Goal: Task Accomplishment & Management: Use online tool/utility

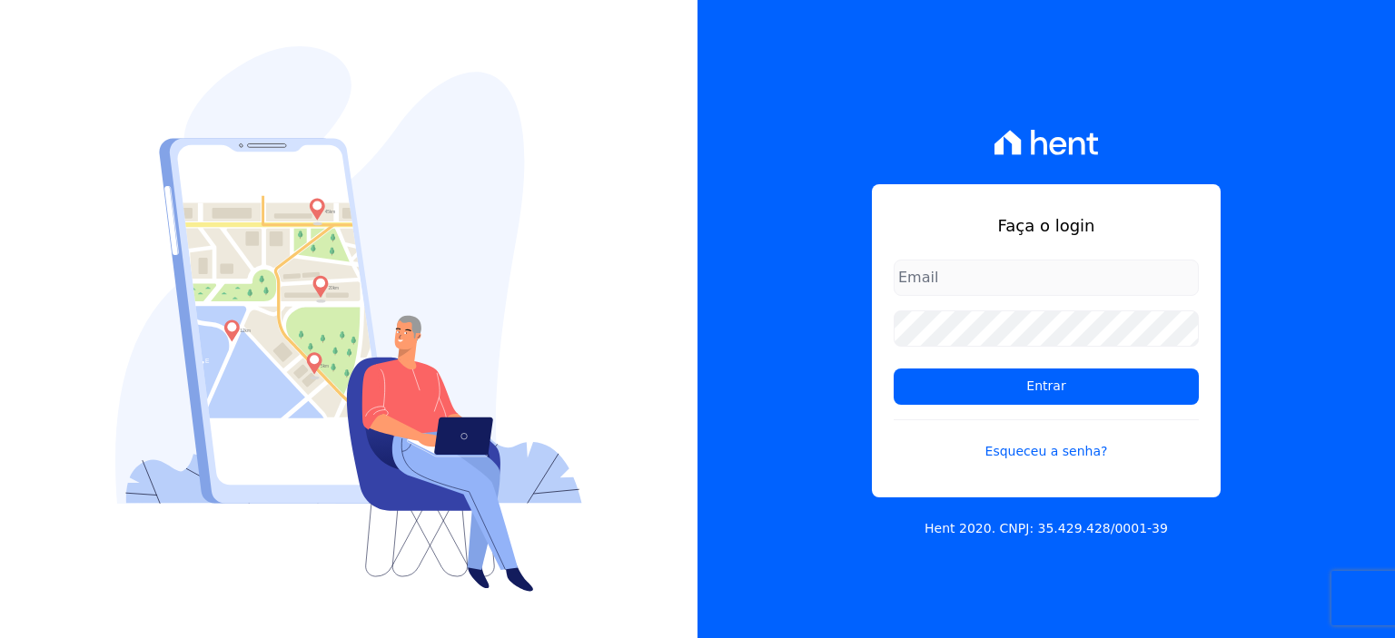
click at [1040, 290] on input "email" at bounding box center [1046, 278] width 305 height 36
type input "rodrigo.villalva@grupozarin.com.br"
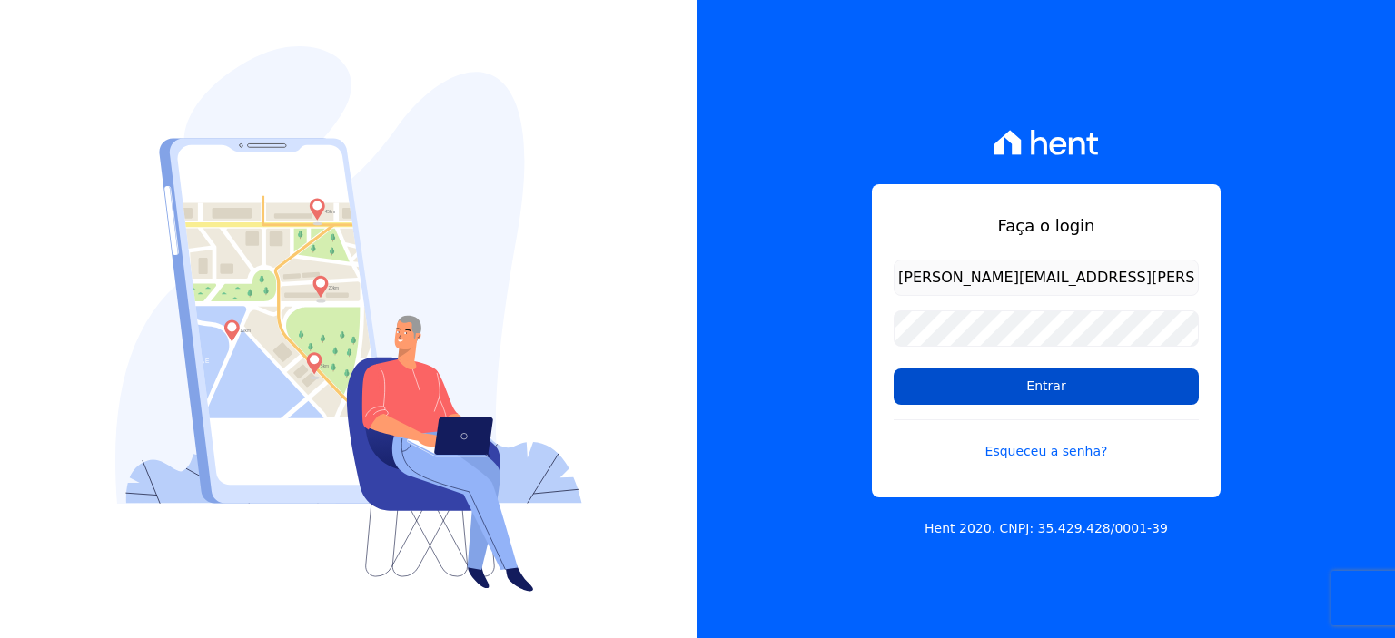
click at [1054, 370] on input "Entrar" at bounding box center [1046, 387] width 305 height 36
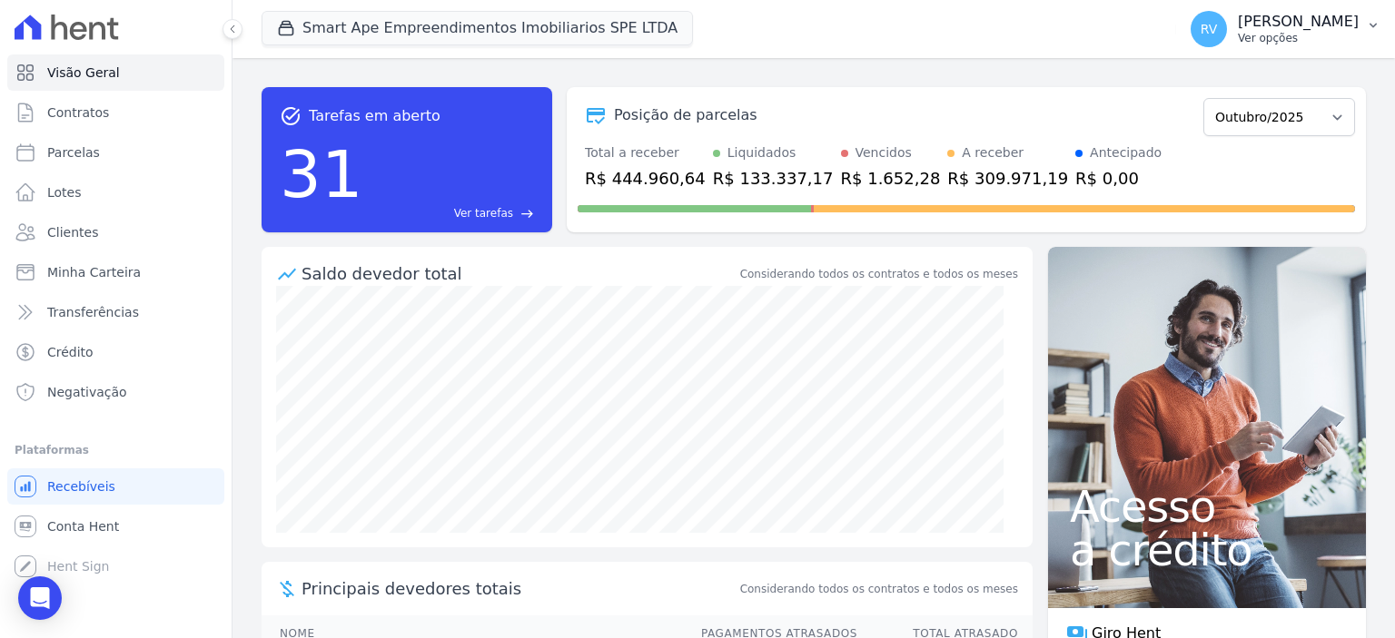
click at [1316, 35] on p "Ver opções" at bounding box center [1298, 38] width 121 height 15
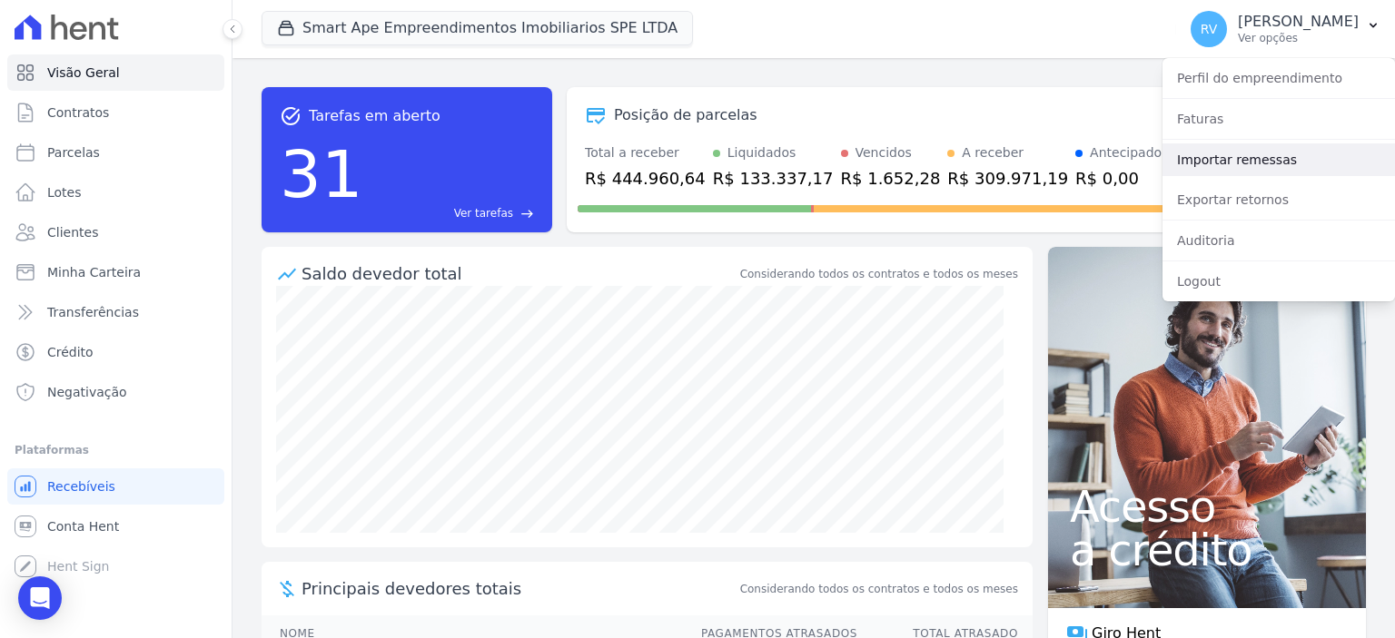
click at [1196, 166] on link "Importar remessas" at bounding box center [1279, 159] width 233 height 33
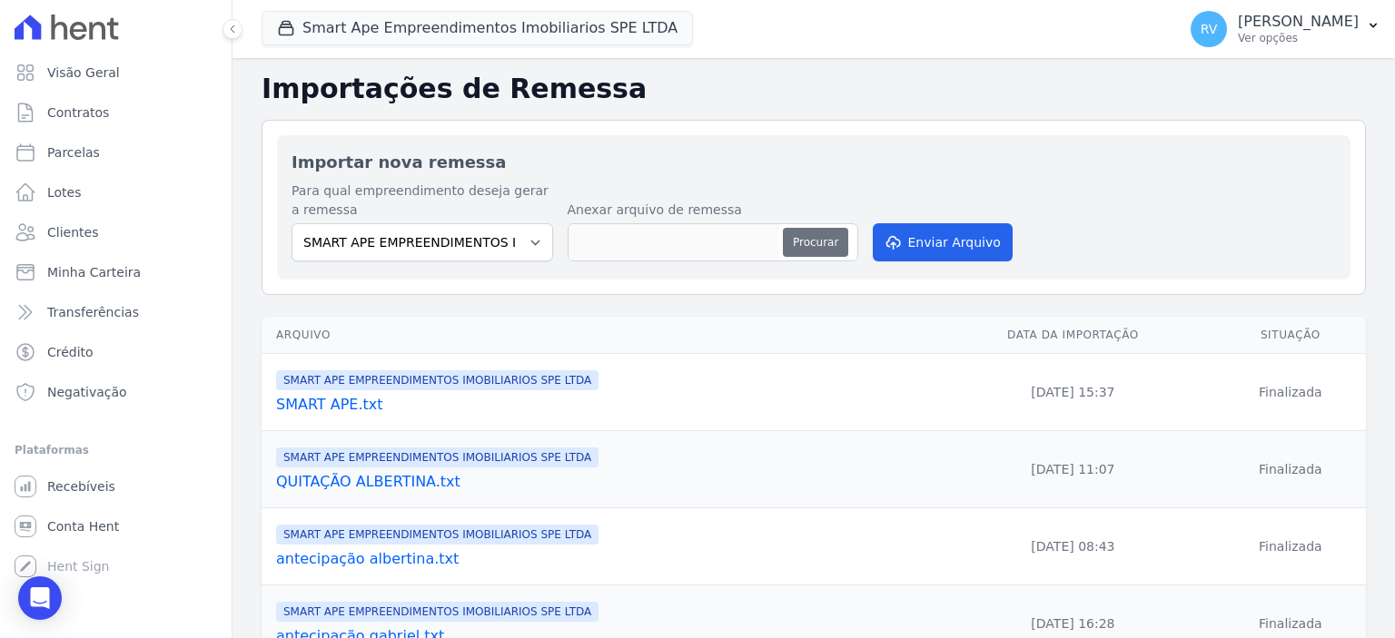
click at [825, 231] on button "Procurar" at bounding box center [815, 242] width 65 height 29
type input "antecipação [PERSON_NAME].txt"
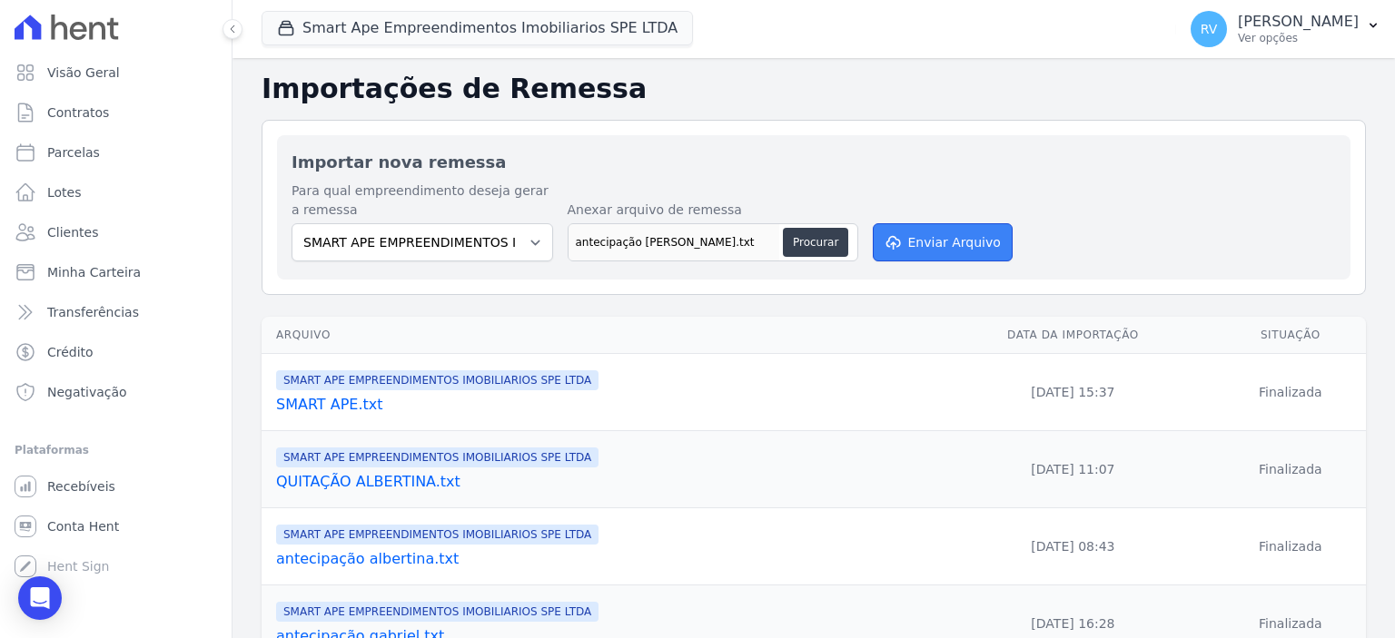
click at [951, 243] on button "Enviar Arquivo" at bounding box center [943, 242] width 140 height 38
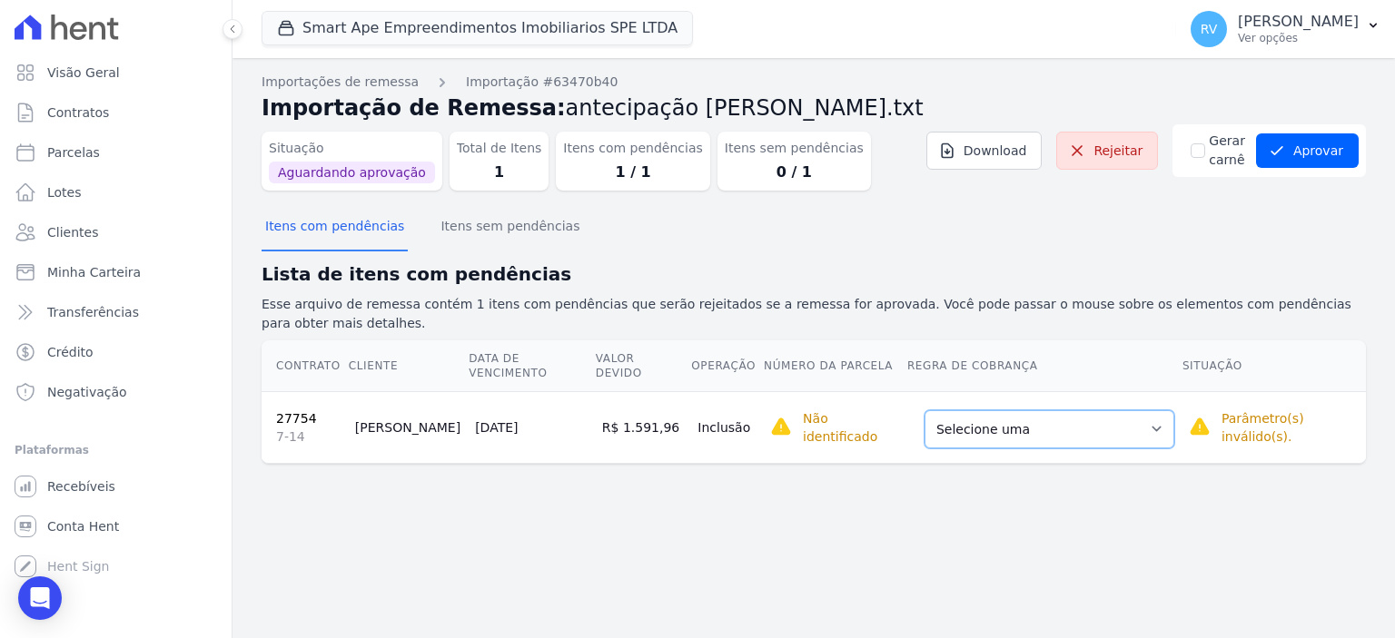
click at [1048, 411] on select "Selecione uma Nova Parcela Avulsa Parcela Avulsa Existente Parcela Normal (1 X …" at bounding box center [1050, 430] width 250 height 38
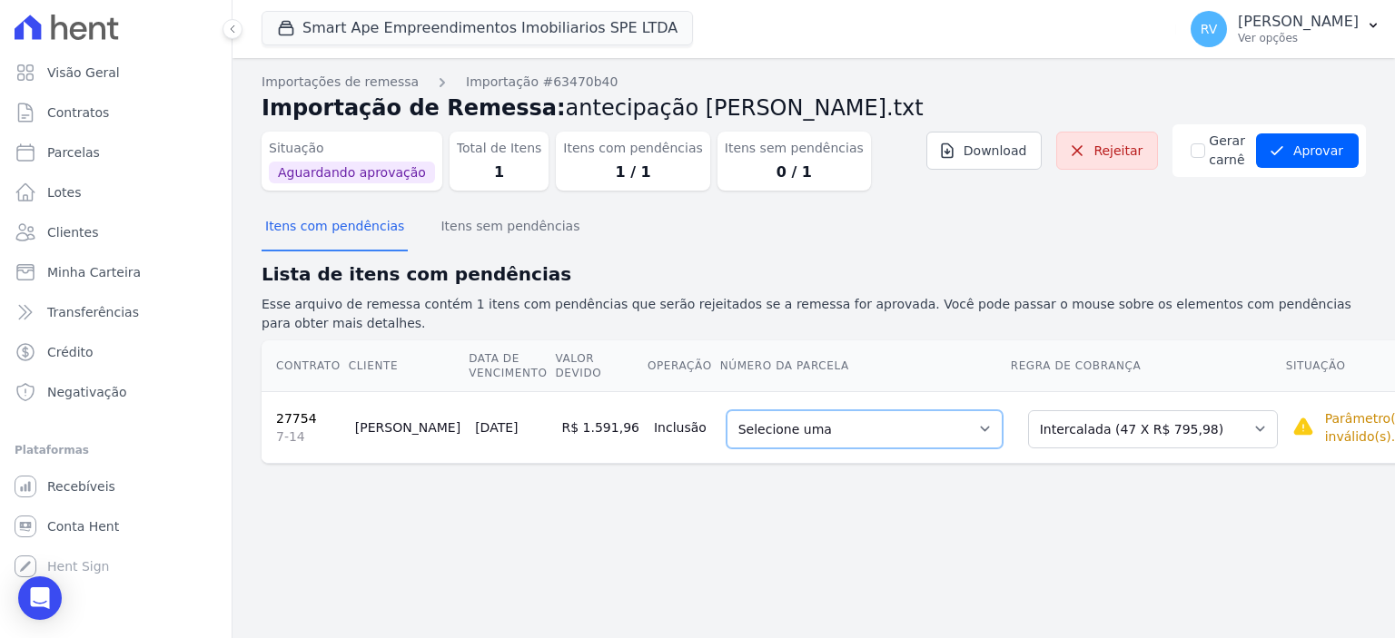
click at [920, 411] on select "Selecione uma 7 - 25/11/2025 - R$ 795,98 - Agendado 8 - 25/12/2025 - R$ 795,98 …" at bounding box center [865, 430] width 276 height 38
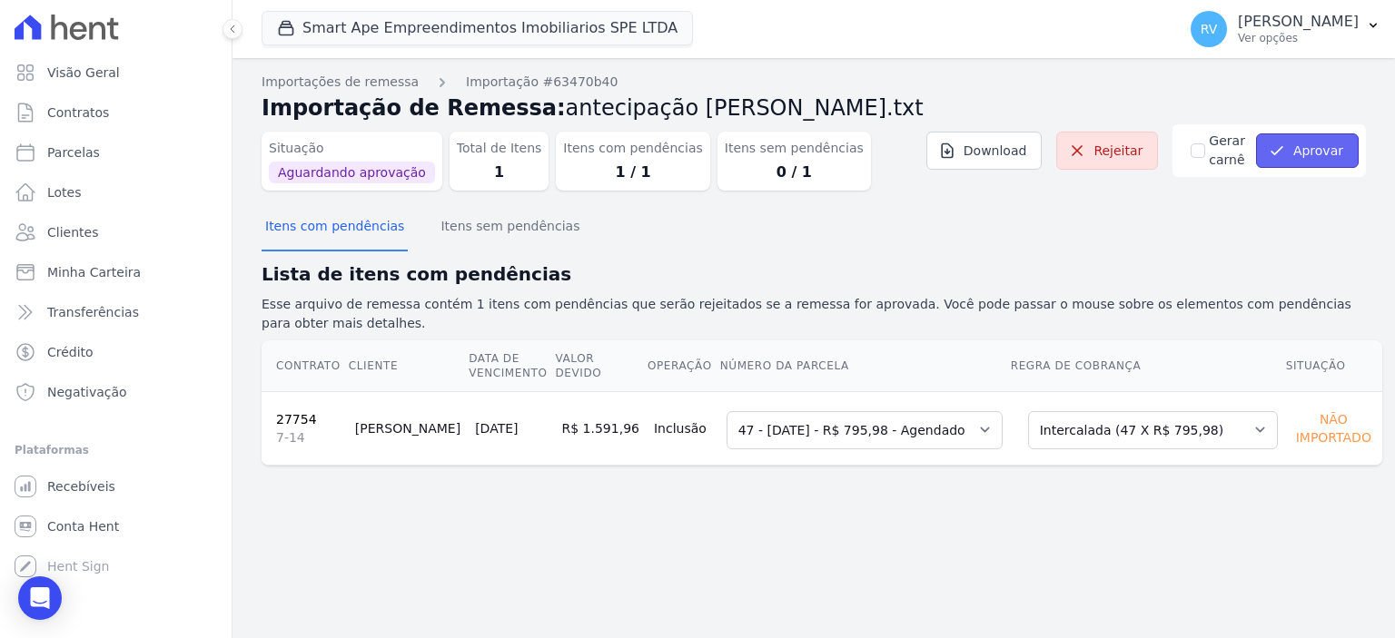
click at [1319, 157] on button "Aprovar" at bounding box center [1307, 151] width 103 height 35
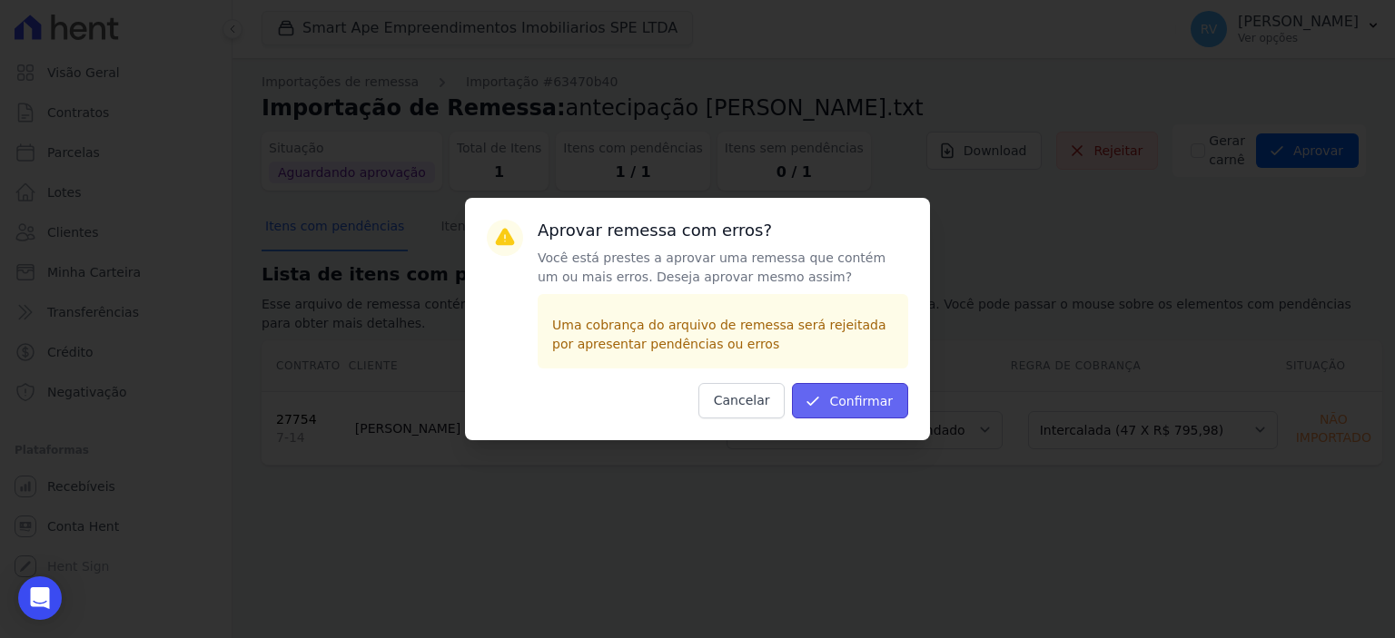
click at [859, 406] on button "Confirmar" at bounding box center [850, 400] width 116 height 35
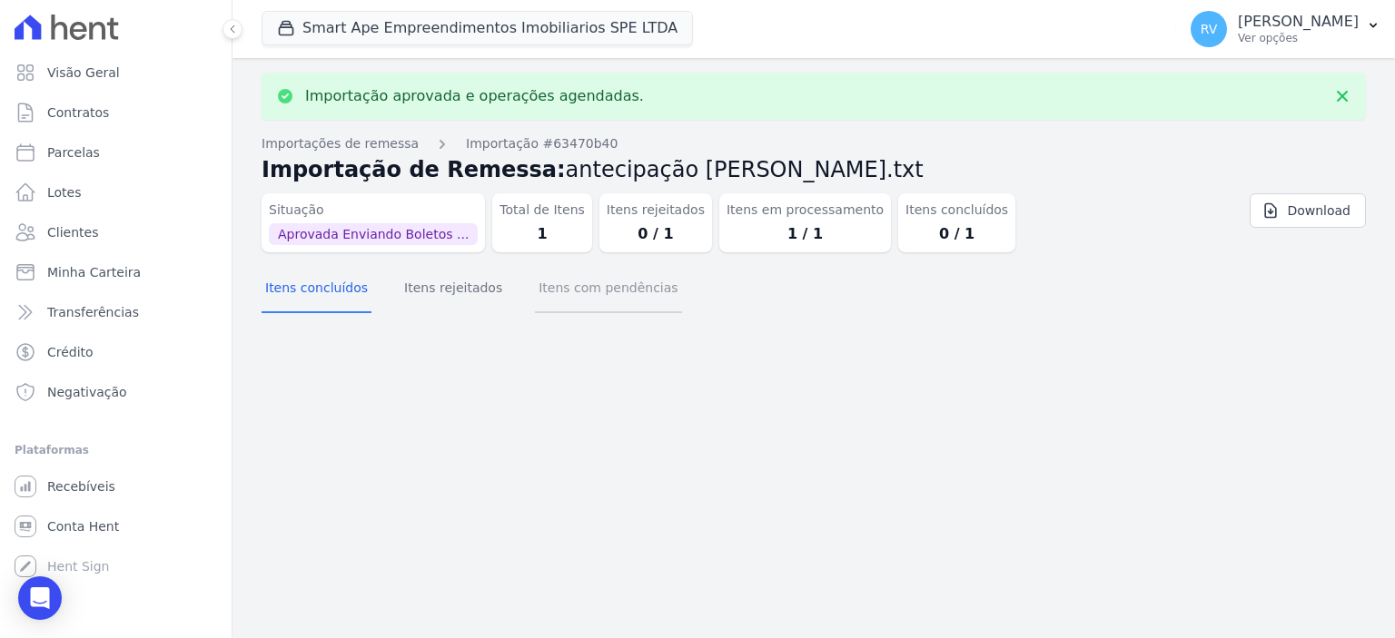
click at [615, 300] on button "Itens com pendências" at bounding box center [608, 289] width 146 height 47
click at [312, 286] on button "Itens concluídos" at bounding box center [317, 289] width 110 height 47
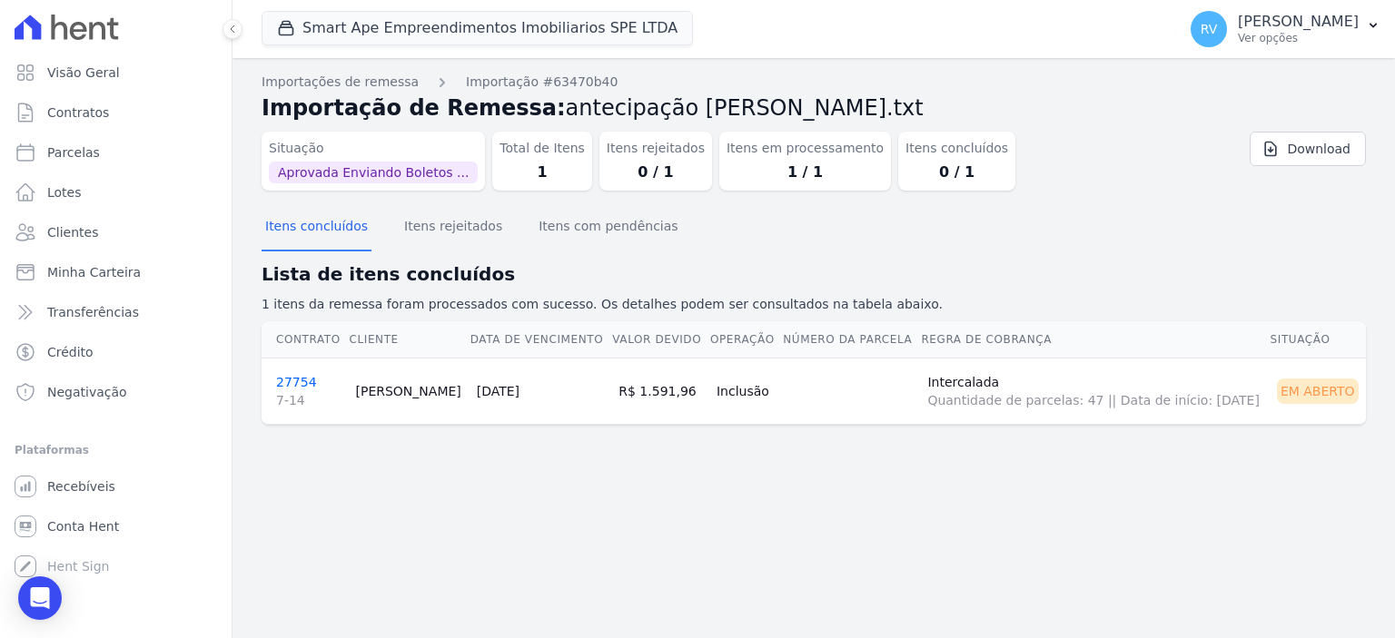
click at [295, 371] on td "27754 7-14" at bounding box center [305, 391] width 86 height 66
click at [298, 375] on link "27754 7-14" at bounding box center [308, 392] width 64 height 35
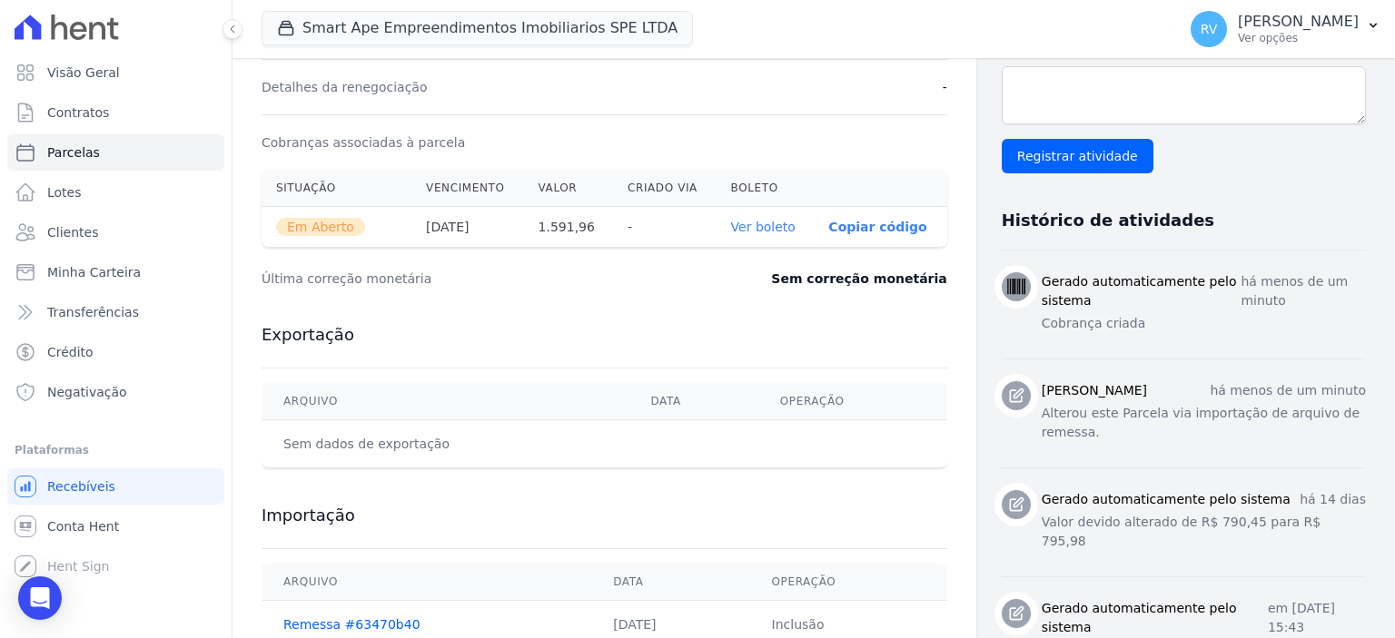
scroll to position [545, 0]
click at [747, 222] on link "Ver boleto" at bounding box center [763, 226] width 64 height 15
